Goal: Task Accomplishment & Management: Complete application form

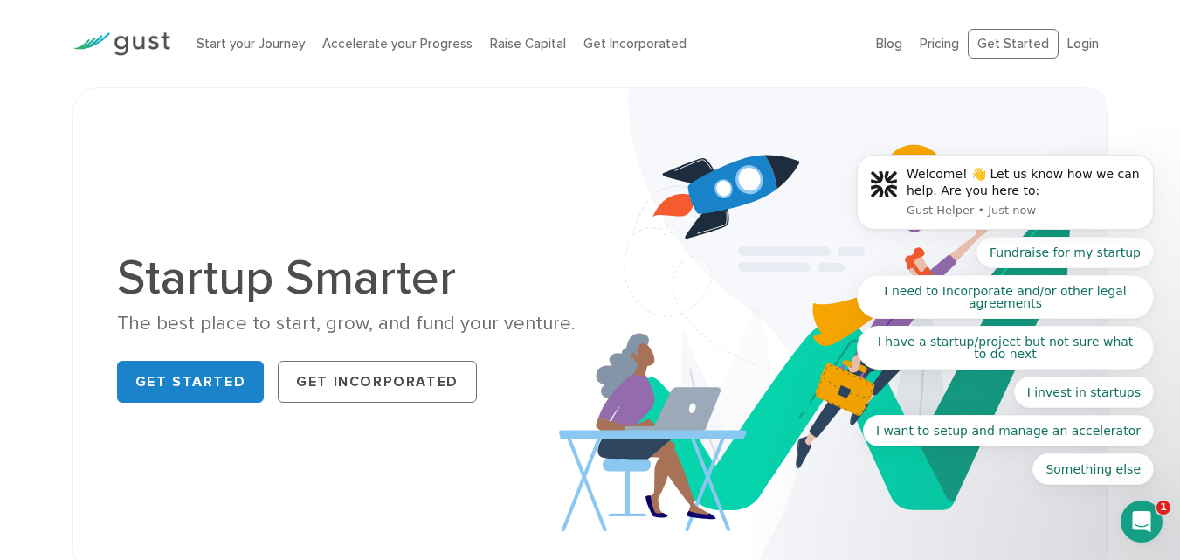
drag, startPoint x: 688, startPoint y: 128, endPoint x: 695, endPoint y: 121, distance: 9.3
click at [687, 128] on img at bounding box center [833, 331] width 548 height 487
click at [1081, 41] on body "Welcome! 👋 Let us know how we can help. Are you here to: Gust Helper • Just now…" at bounding box center [1006, 196] width 336 height 619
click at [1080, 41] on body "Welcome! 👋 Let us know how we can help. Are you here to: Gust Helper • Just now…" at bounding box center [1006, 196] width 336 height 619
click at [1007, 41] on body "Welcome! 👋 Let us know how we can help. Are you here to: Gust Helper • Just now…" at bounding box center [1006, 196] width 336 height 619
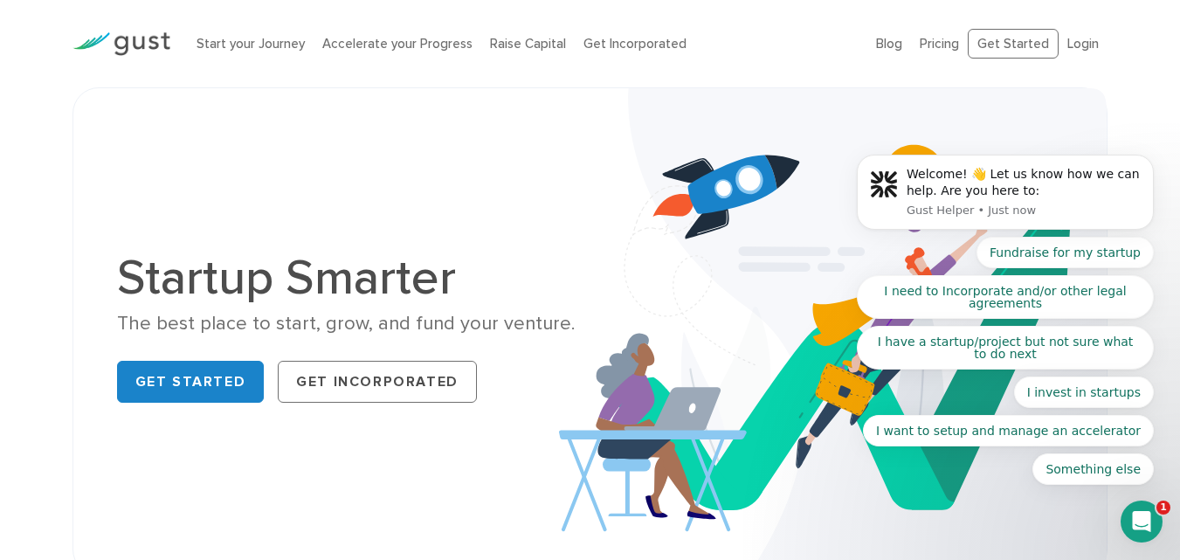
click at [855, 206] on body "Welcome! 👋 Let us know how we can help. Are you here to: Gust Helper • Just now…" at bounding box center [1006, 196] width 336 height 619
click at [1001, 30] on body "Welcome! 👋 Let us know how we can help. Are you here to: Gust Helper • Just now…" at bounding box center [1006, 196] width 336 height 619
click at [1001, 38] on body "Welcome! 👋 Let us know how we can help. Are you here to: Gust Helper • Just now…" at bounding box center [1006, 196] width 336 height 619
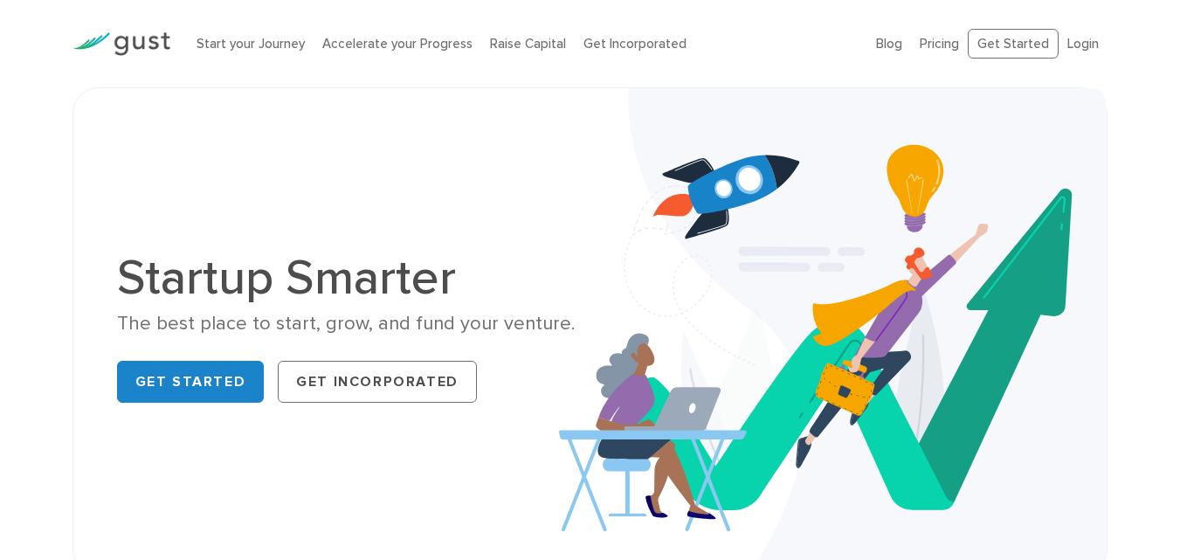
click at [991, 46] on link "Get Started" at bounding box center [1013, 44] width 91 height 31
